Goal: Task Accomplishment & Management: Use online tool/utility

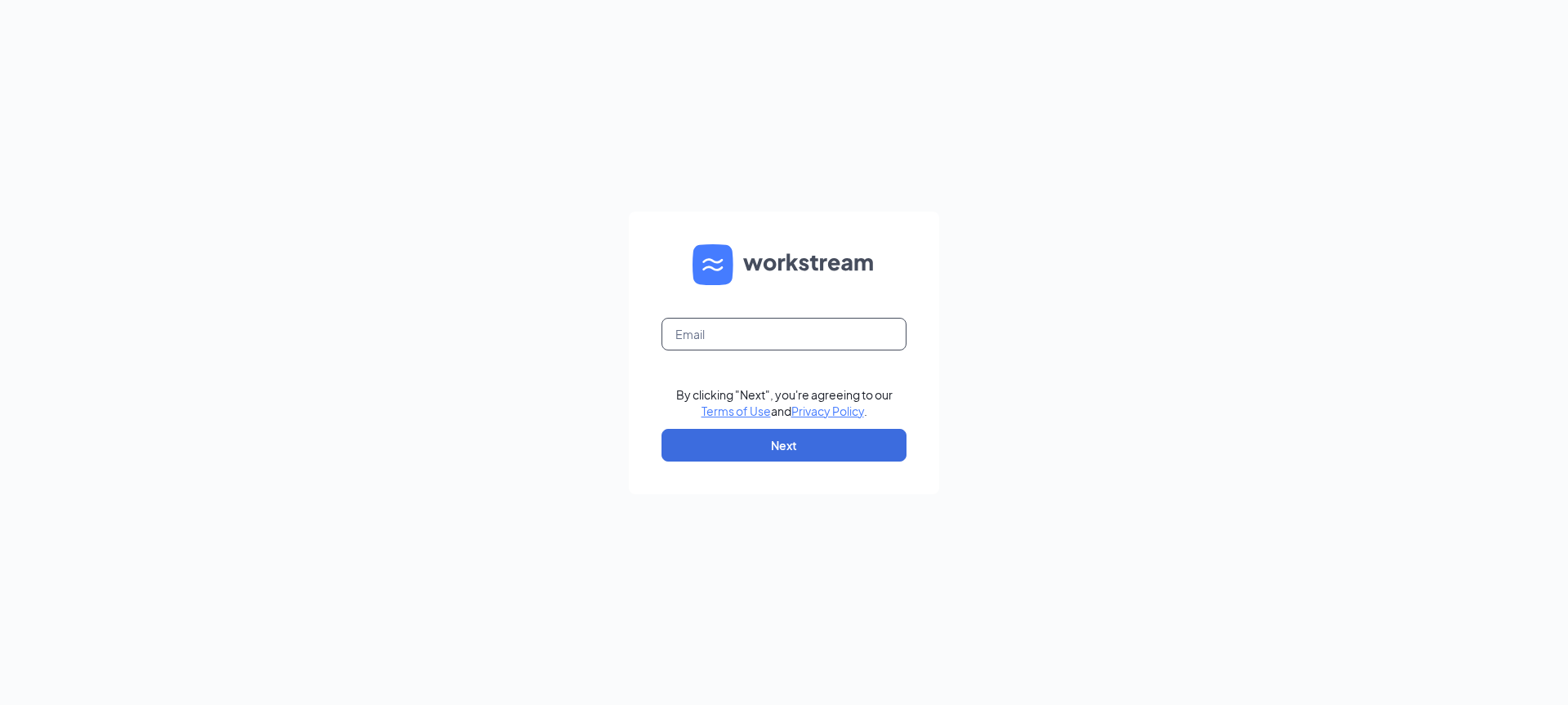
click at [691, 336] on input "text" at bounding box center [784, 334] width 245 height 33
type input "[EMAIL_ADDRESS][DOMAIN_NAME]"
click at [764, 439] on button "Next" at bounding box center [784, 445] width 245 height 33
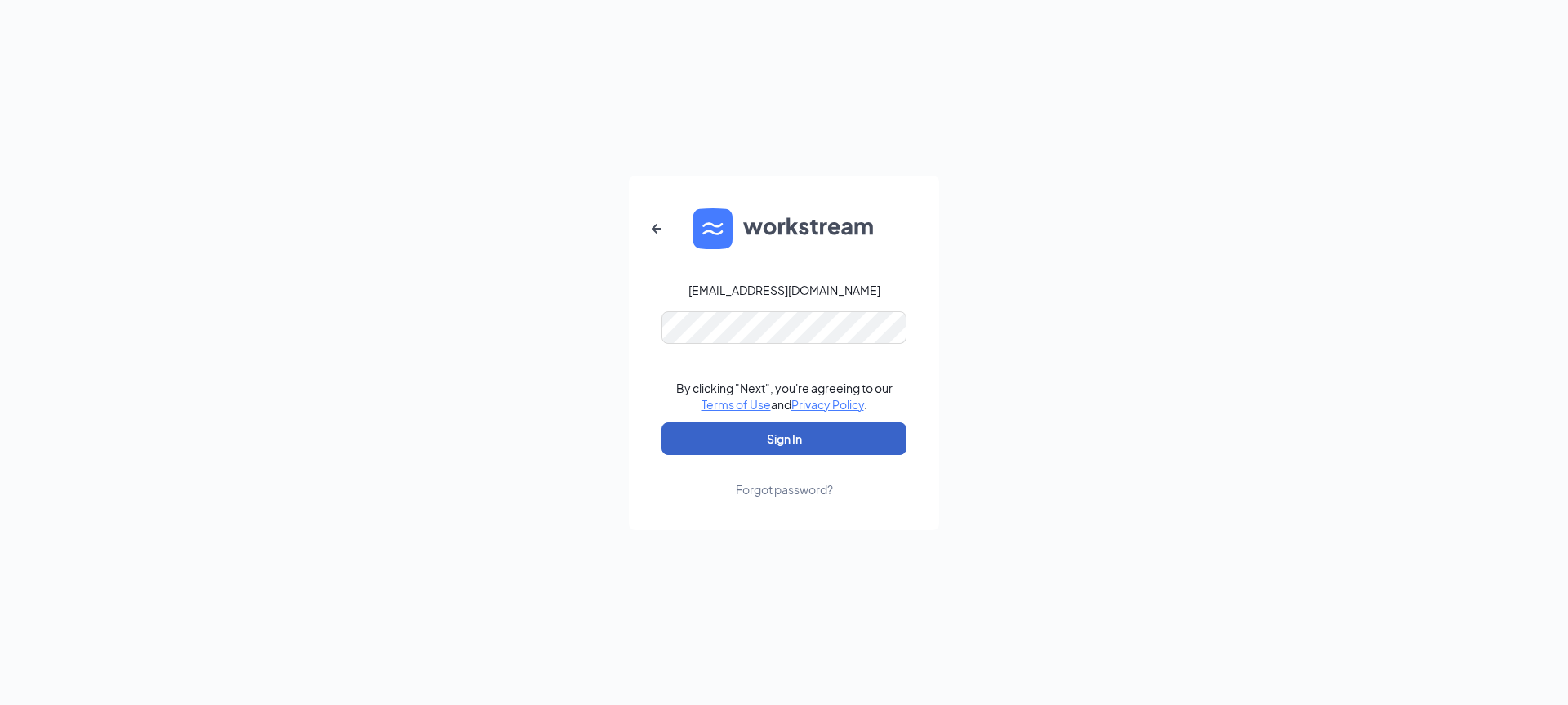
click at [766, 437] on button "Sign In" at bounding box center [784, 438] width 245 height 33
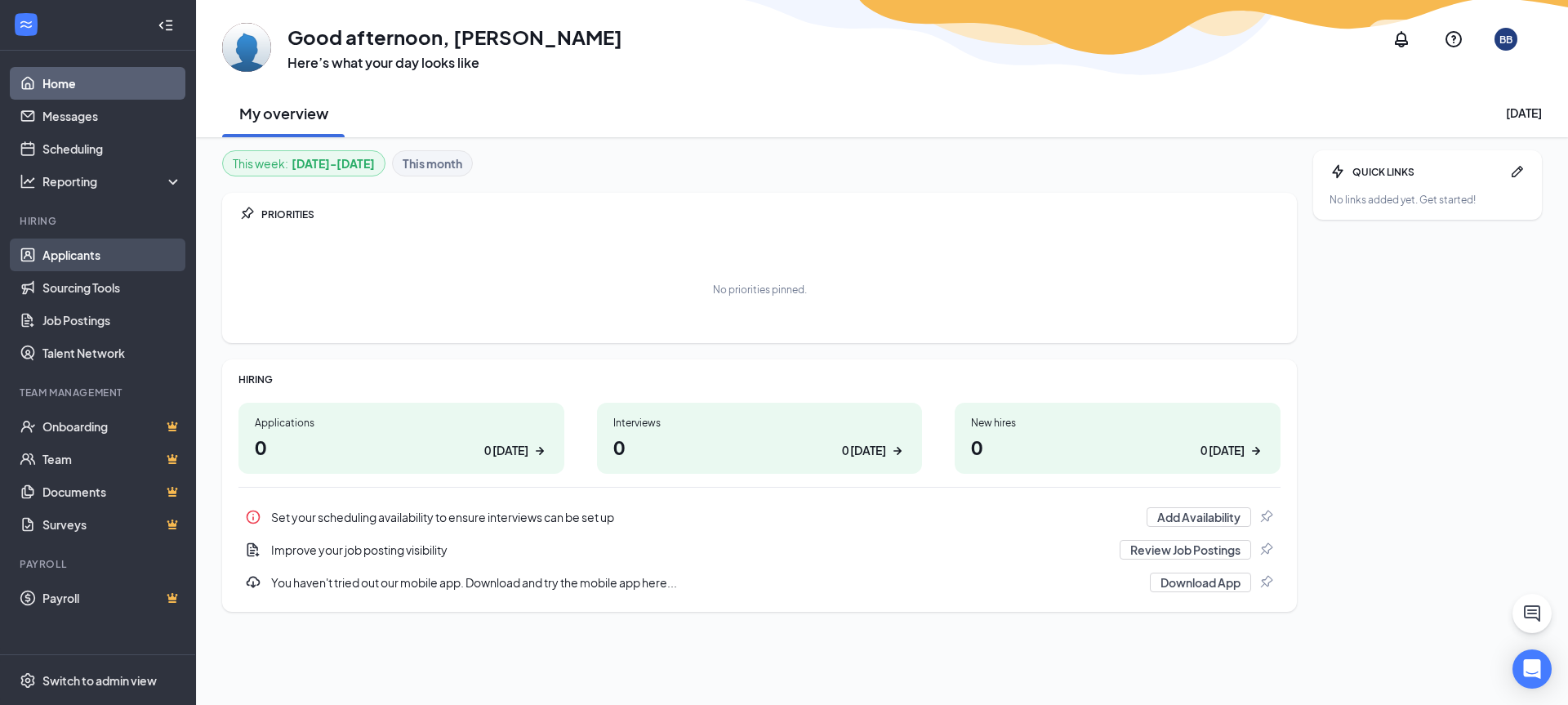
click at [64, 258] on link "Applicants" at bounding box center [112, 254] width 139 height 33
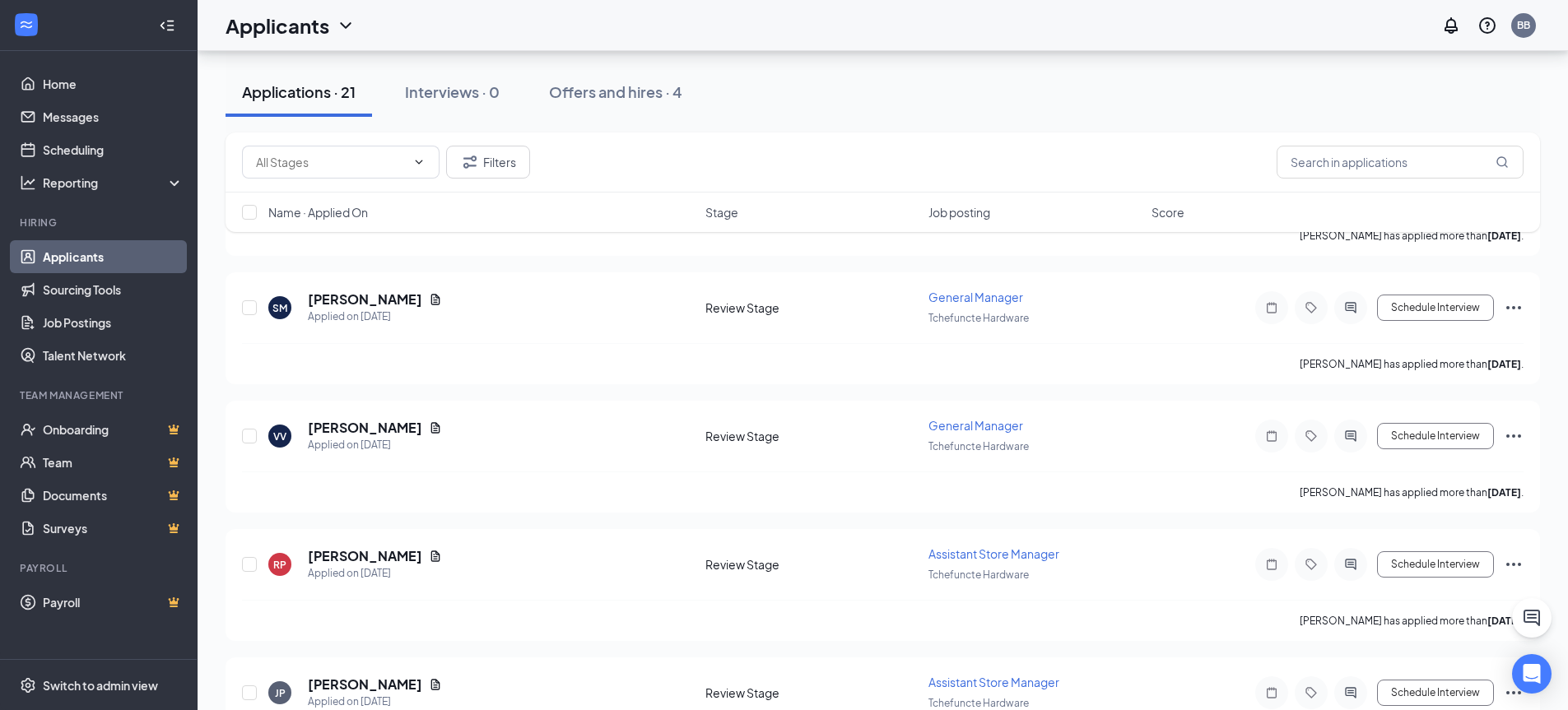
scroll to position [494, 0]
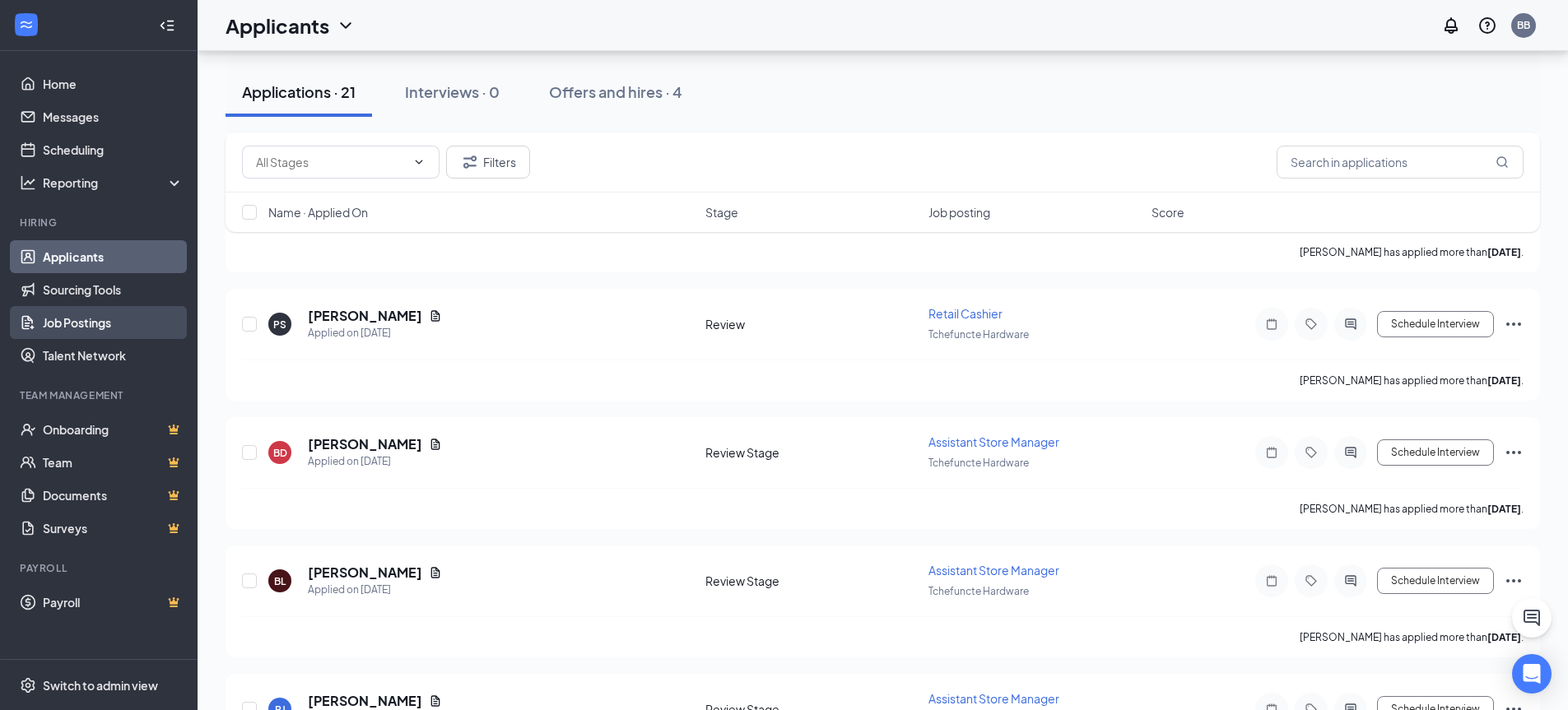
click at [63, 326] on link "Job Postings" at bounding box center [113, 322] width 140 height 33
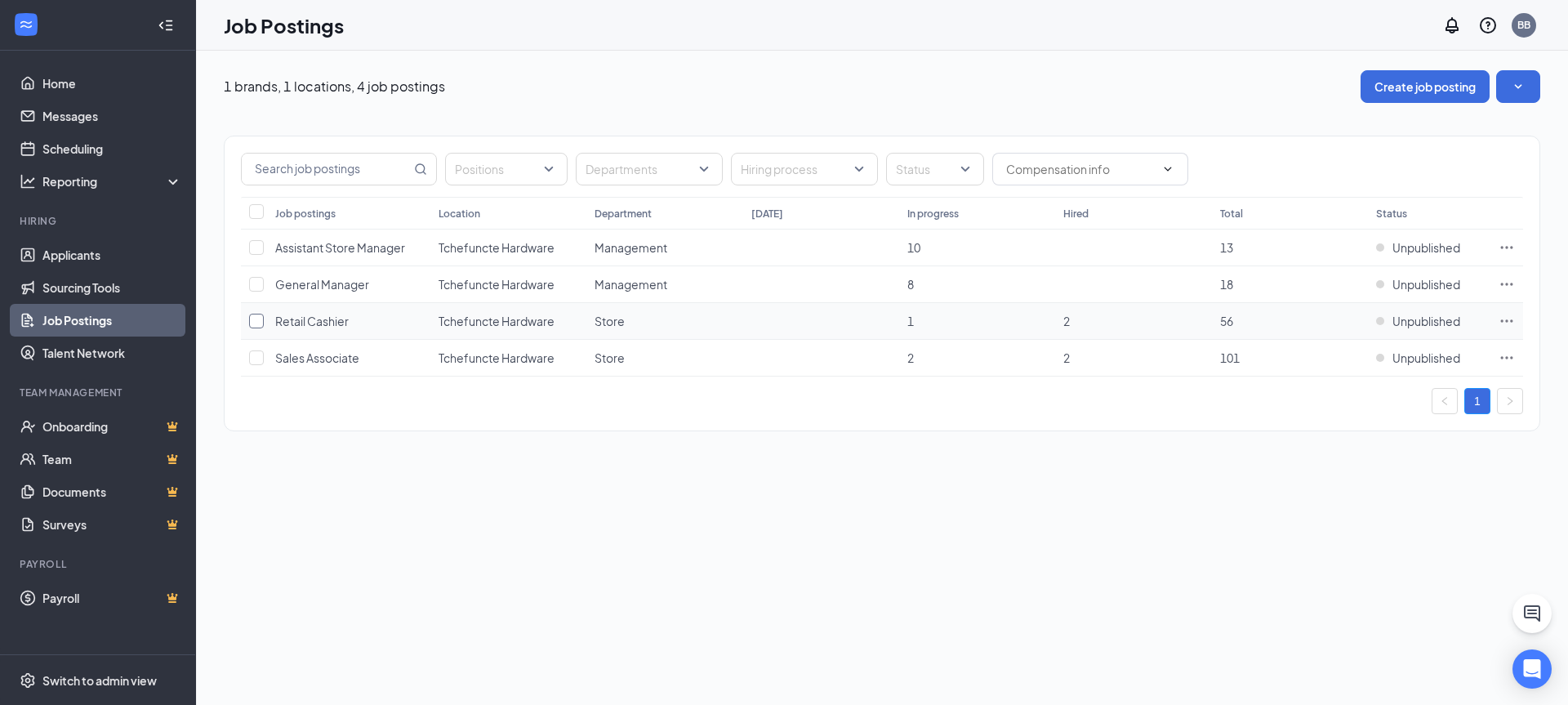
click at [262, 318] on input "checkbox" at bounding box center [256, 321] width 15 height 15
checkbox input "true"
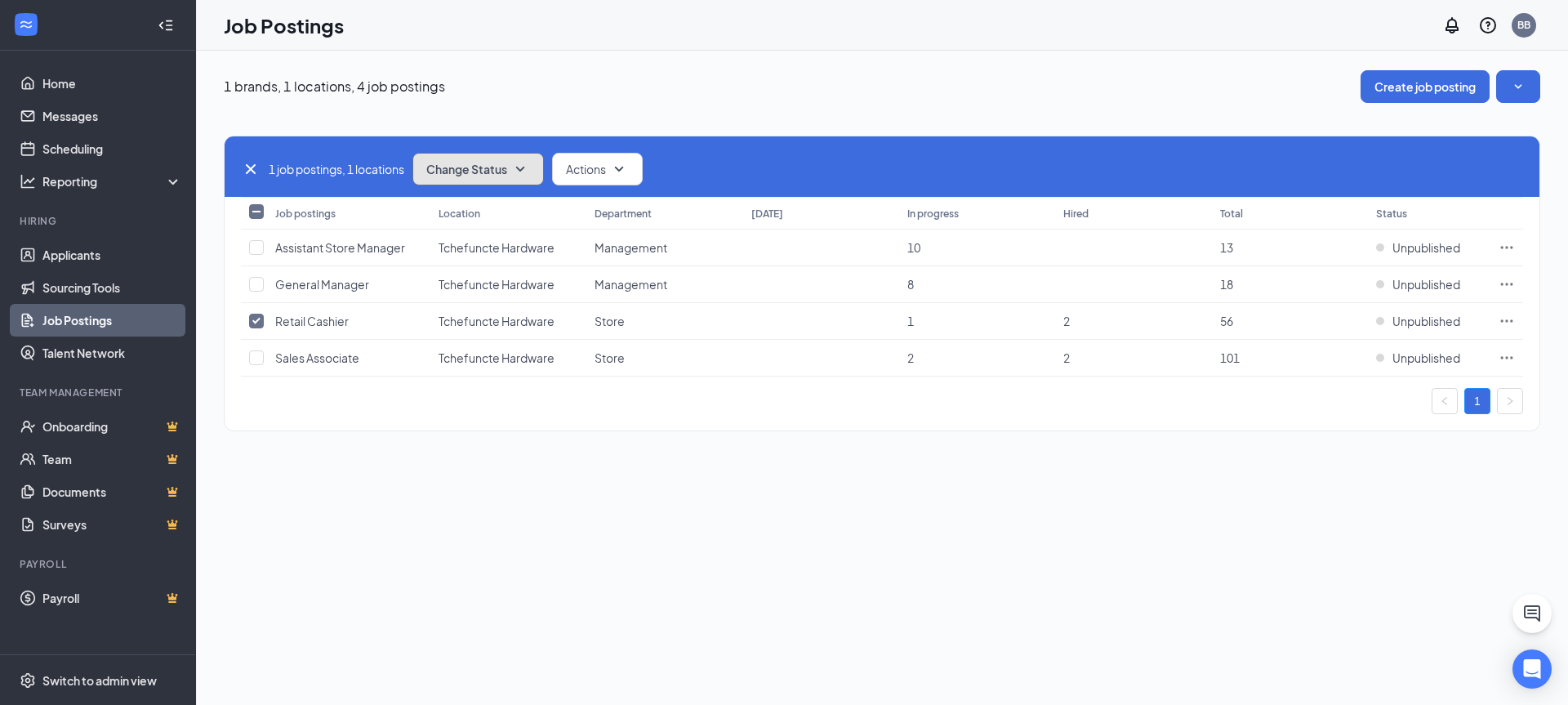
click at [524, 163] on icon "SmallChevronDown" at bounding box center [520, 169] width 20 height 20
click at [446, 213] on span "Publish" at bounding box center [449, 213] width 39 height 18
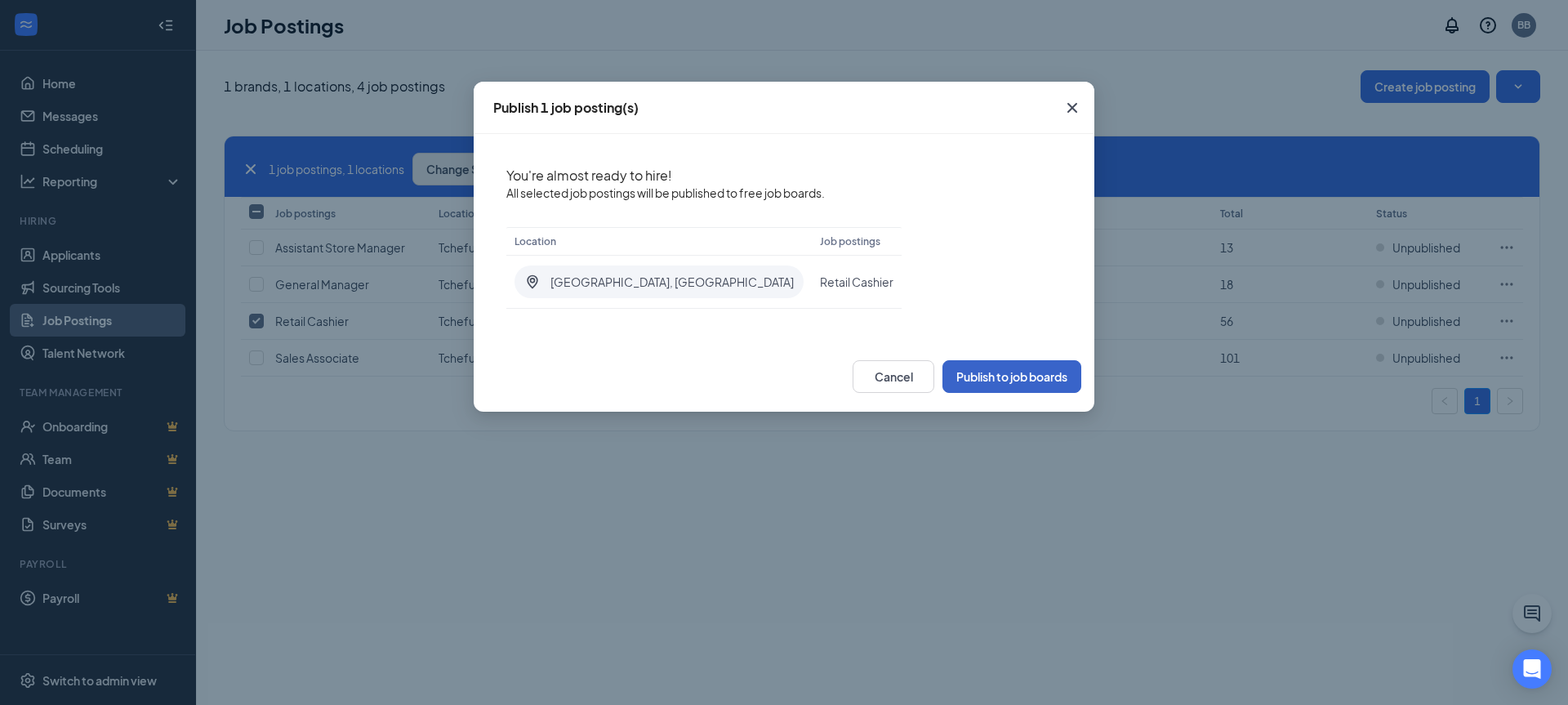
click at [1019, 377] on button "Publish to job boards" at bounding box center [1012, 377] width 139 height 33
